Goal: Task Accomplishment & Management: Use online tool/utility

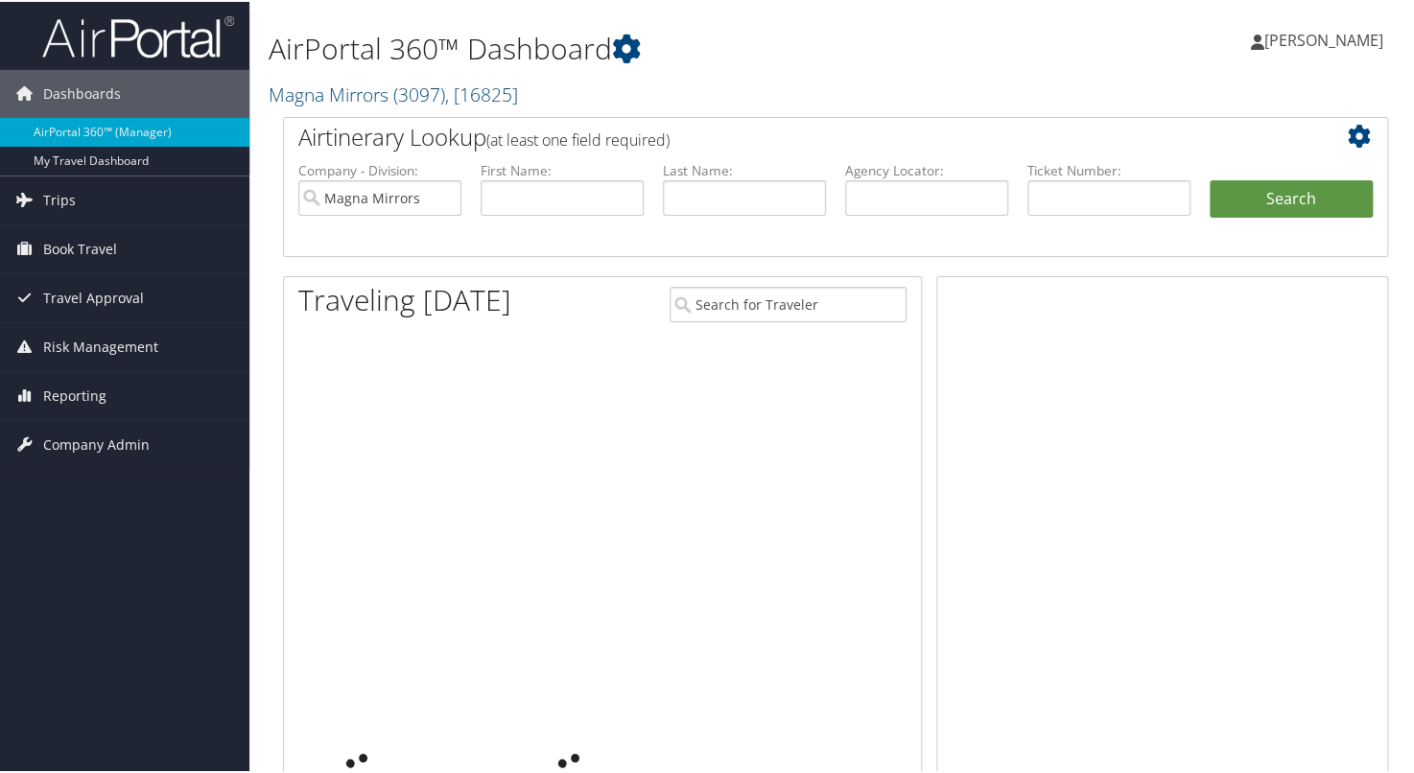
click at [57, 243] on span "Book Travel" at bounding box center [80, 248] width 74 height 48
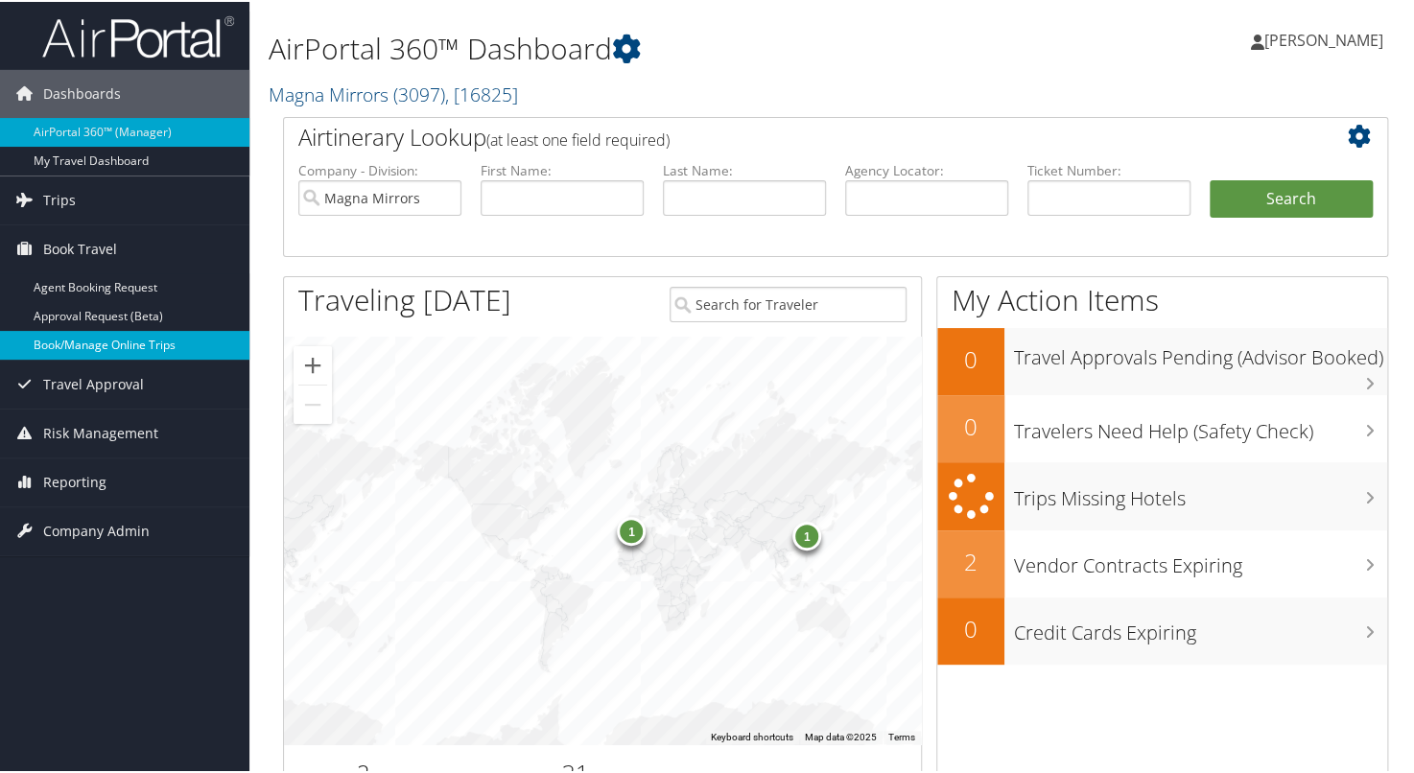
click at [95, 351] on link "Book/Manage Online Trips" at bounding box center [124, 343] width 249 height 29
